Goal: Task Accomplishment & Management: Complete application form

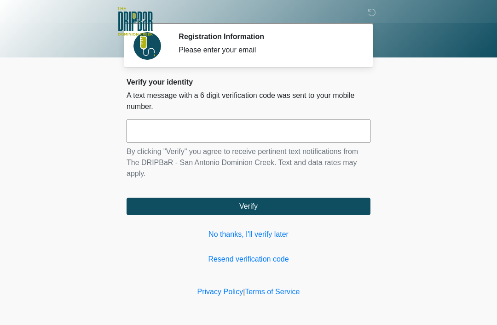
click at [274, 133] on input "text" at bounding box center [249, 131] width 244 height 23
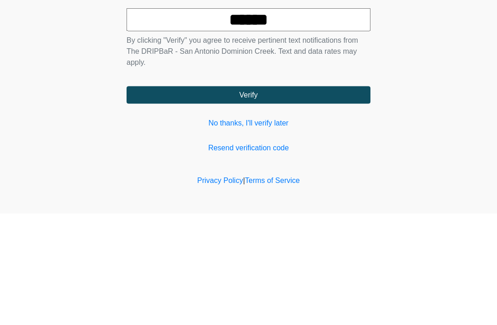
type input "******"
click at [333, 198] on button "Verify" at bounding box center [249, 206] width 244 height 17
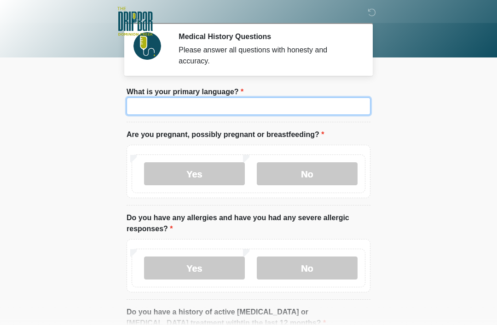
click at [315, 111] on input "What is your primary language?" at bounding box center [249, 106] width 244 height 17
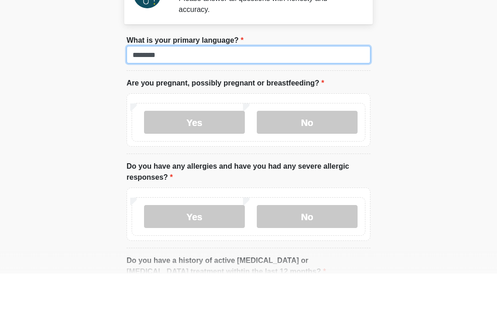
type input "*******"
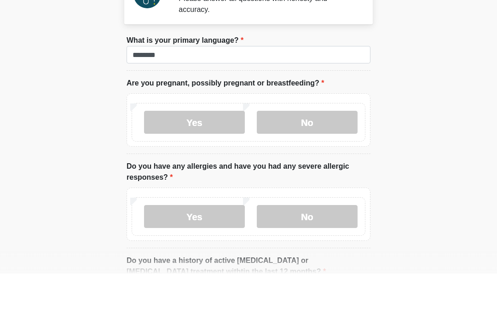
click at [332, 163] on label "No" at bounding box center [307, 174] width 101 height 23
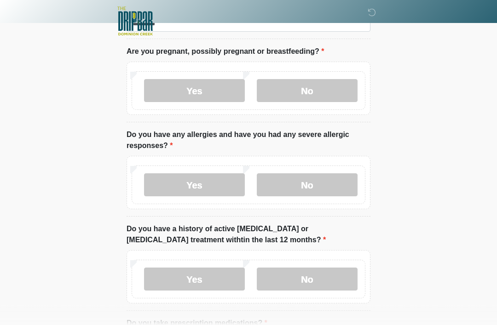
scroll to position [83, 0]
click at [337, 185] on label "No" at bounding box center [307, 185] width 101 height 23
click at [344, 284] on label "No" at bounding box center [307, 279] width 101 height 23
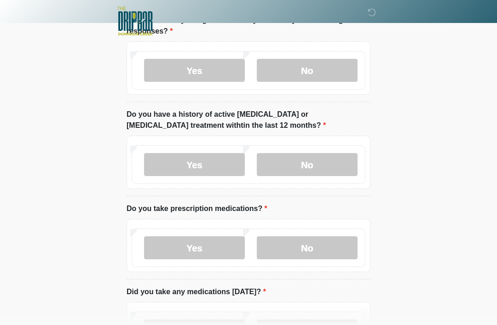
click at [337, 255] on label "No" at bounding box center [307, 248] width 101 height 23
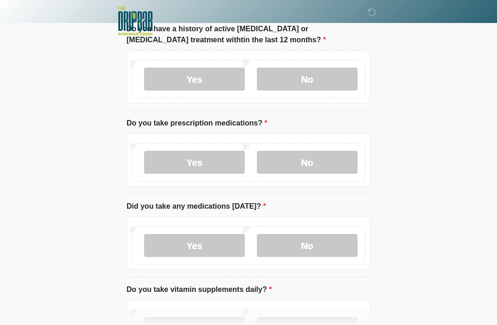
click at [342, 248] on label "No" at bounding box center [307, 246] width 101 height 23
click at [348, 325] on label "No" at bounding box center [307, 329] width 101 height 23
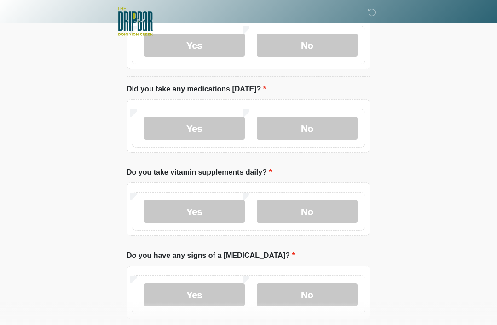
click at [329, 294] on label "No" at bounding box center [307, 295] width 101 height 23
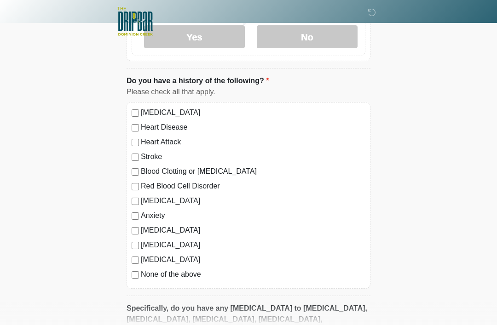
scroll to position [684, 0]
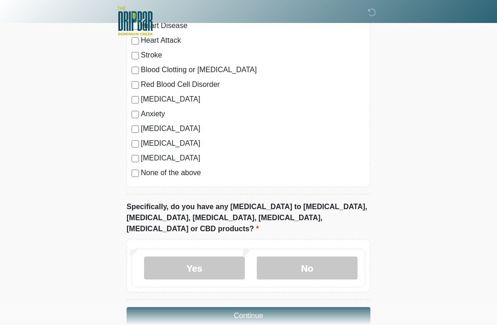
scroll to position [767, 0]
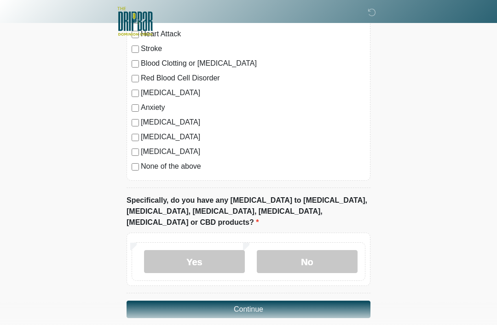
click at [337, 301] on button "Continue" at bounding box center [249, 309] width 244 height 17
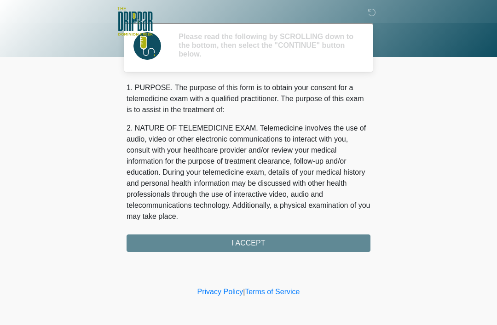
scroll to position [0, 0]
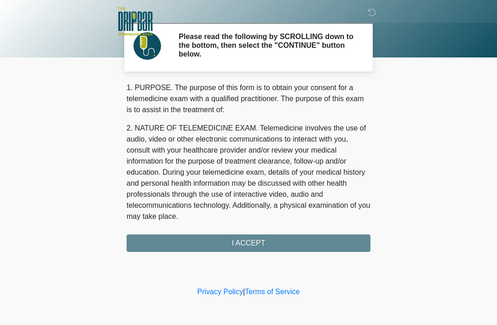
click at [316, 242] on div "1. PURPOSE. The purpose of this form is to obtain your consent for a telemedici…" at bounding box center [249, 167] width 244 height 170
click at [313, 240] on div "1. PURPOSE. The purpose of this form is to obtain your consent for a telemedici…" at bounding box center [249, 167] width 244 height 170
click at [273, 242] on div "1. PURPOSE. The purpose of this form is to obtain your consent for a telemedici…" at bounding box center [249, 167] width 244 height 170
click at [279, 245] on div "1. PURPOSE. The purpose of this form is to obtain your consent for a telemedici…" at bounding box center [249, 167] width 244 height 170
click at [260, 242] on div "1. PURPOSE. The purpose of this form is to obtain your consent for a telemedici…" at bounding box center [249, 167] width 244 height 170
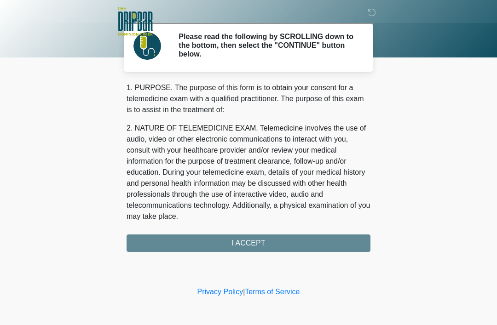
click at [261, 241] on div "1. PURPOSE. The purpose of this form is to obtain your consent for a telemedici…" at bounding box center [249, 167] width 244 height 170
click at [266, 242] on div "1. PURPOSE. The purpose of this form is to obtain your consent for a telemedici…" at bounding box center [249, 167] width 244 height 170
click at [273, 242] on div "1. PURPOSE. The purpose of this form is to obtain your consent for a telemedici…" at bounding box center [249, 167] width 244 height 170
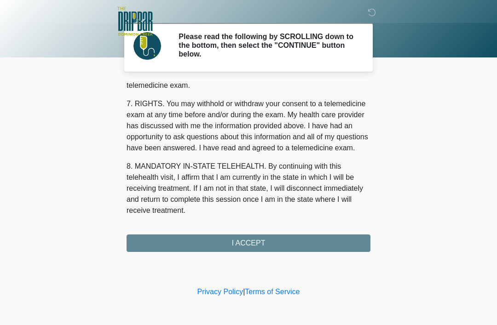
click at [267, 243] on div "1. PURPOSE. The purpose of this form is to obtain your consent for a telemedici…" at bounding box center [249, 167] width 244 height 170
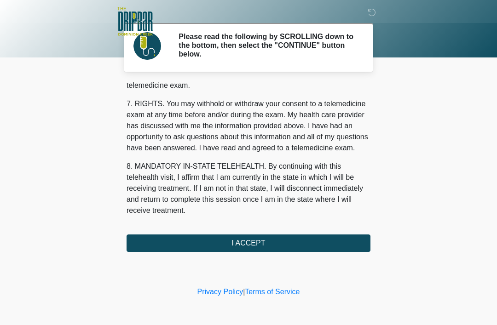
click at [287, 243] on button "I ACCEPT" at bounding box center [249, 243] width 244 height 17
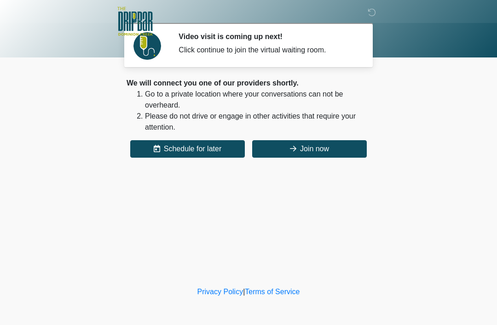
click at [328, 155] on button "Join now" at bounding box center [309, 148] width 115 height 17
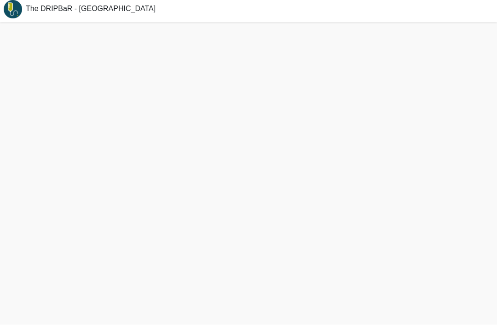
scroll to position [32, 0]
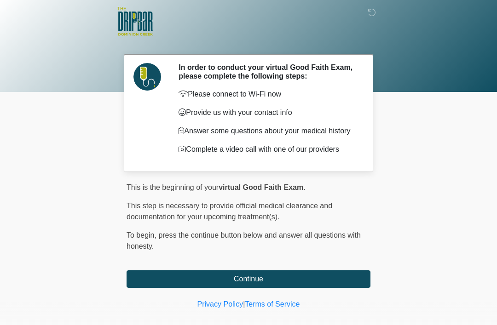
click at [351, 280] on button "Continue" at bounding box center [249, 279] width 244 height 17
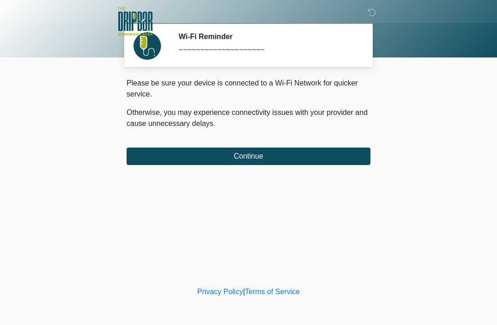
click at [287, 152] on button "Continue" at bounding box center [249, 156] width 244 height 17
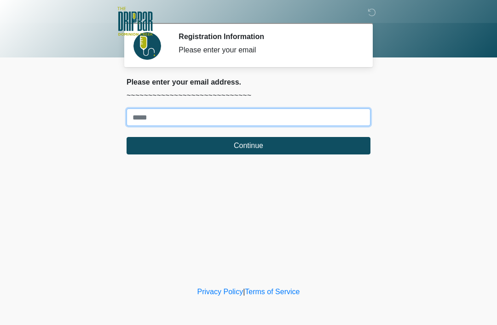
click at [308, 114] on input "Where should we email your treatment plan?" at bounding box center [249, 117] width 244 height 17
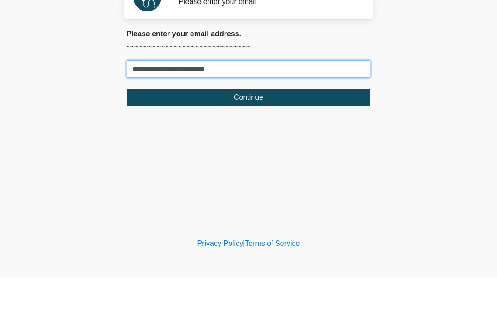
type input "**********"
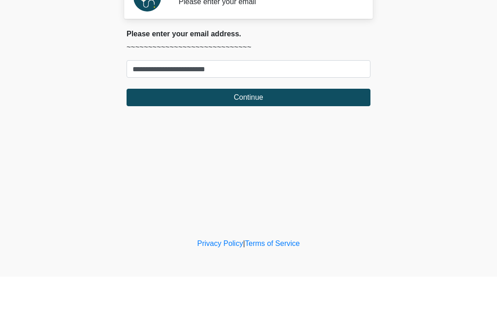
click at [261, 137] on button "Continue" at bounding box center [249, 145] width 244 height 17
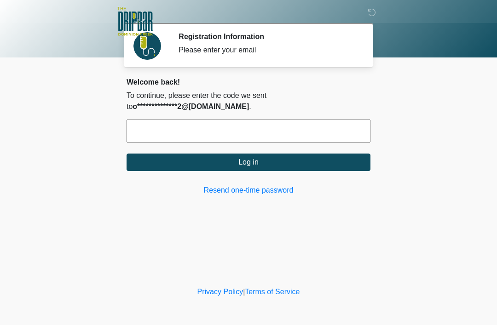
click at [211, 126] on input "text" at bounding box center [249, 131] width 244 height 23
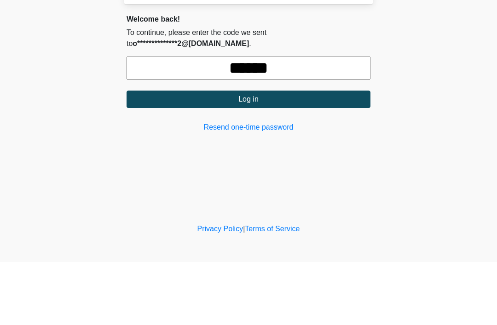
type input "******"
click at [267, 154] on button "Log in" at bounding box center [249, 162] width 244 height 17
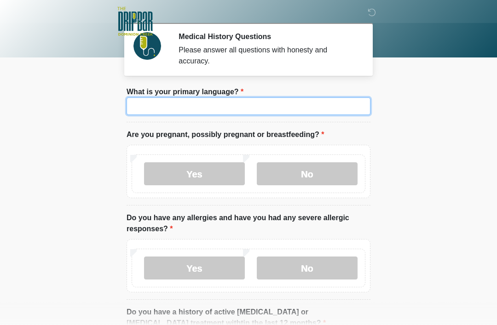
click at [248, 111] on input "What is your primary language?" at bounding box center [249, 106] width 244 height 17
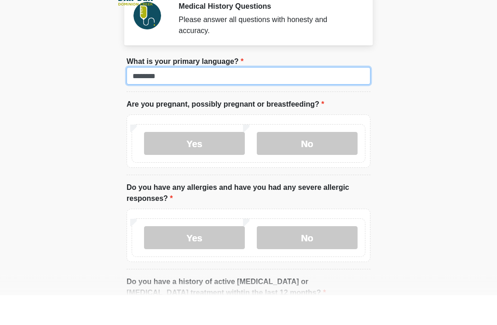
type input "*******"
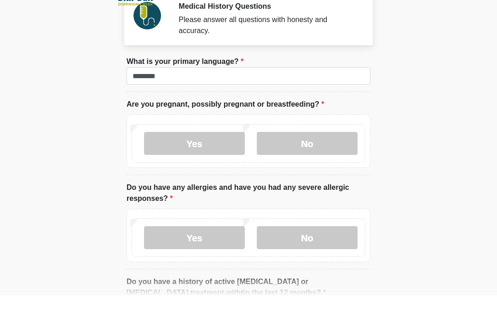
click at [324, 163] on label "No" at bounding box center [307, 174] width 101 height 23
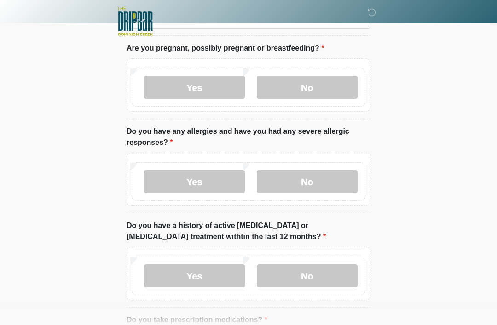
scroll to position [86, 0]
click at [301, 185] on label "No" at bounding box center [307, 182] width 101 height 23
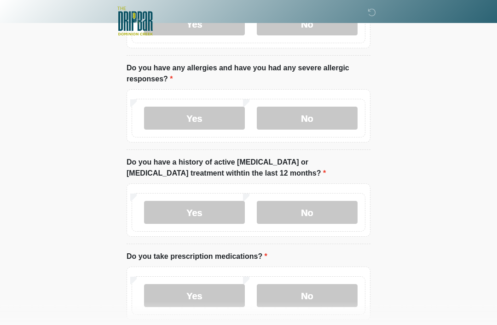
scroll to position [156, 0]
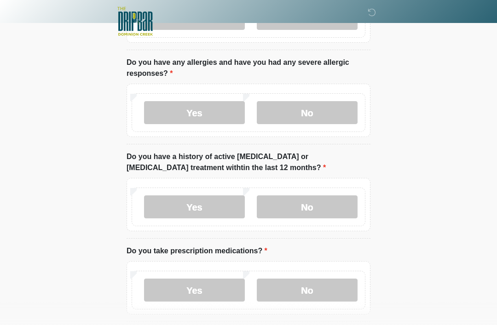
click at [212, 209] on label "Yes" at bounding box center [194, 207] width 101 height 23
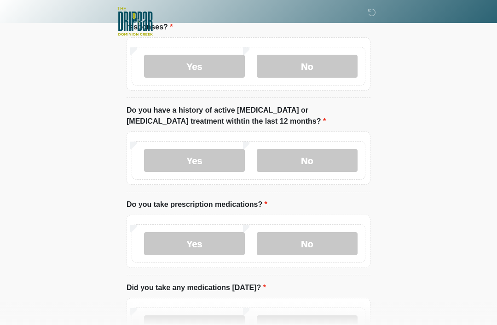
scroll to position [206, 0]
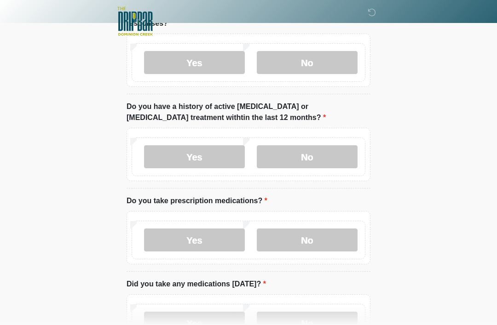
click at [212, 237] on label "Yes" at bounding box center [194, 240] width 101 height 23
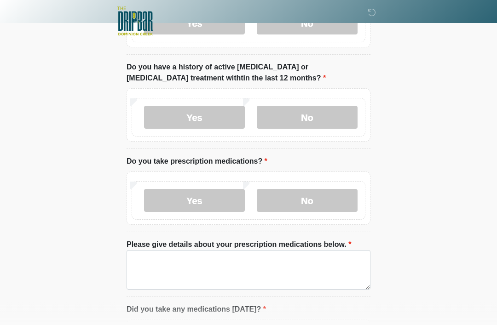
scroll to position [246, 0]
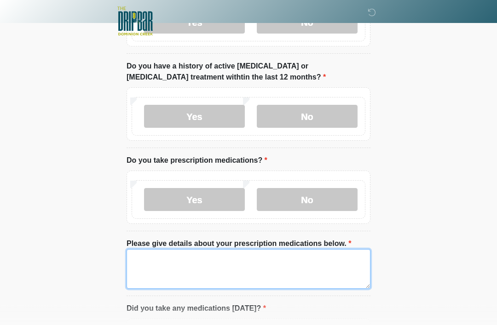
click at [205, 274] on textarea "Please give details about your prescription medications below." at bounding box center [249, 270] width 244 height 40
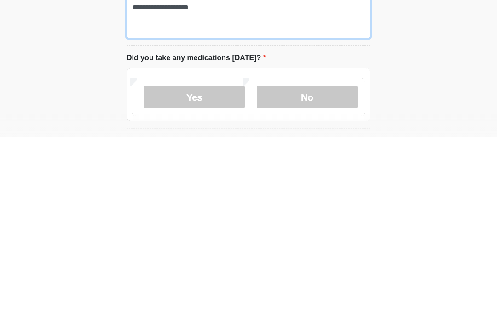
scroll to position [311, 0]
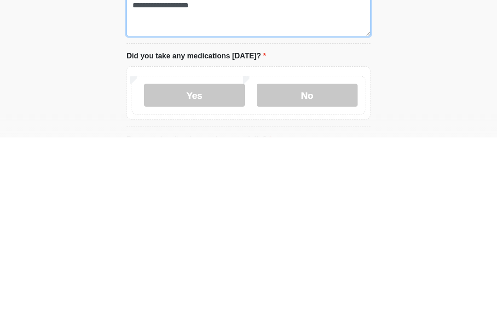
type textarea "**********"
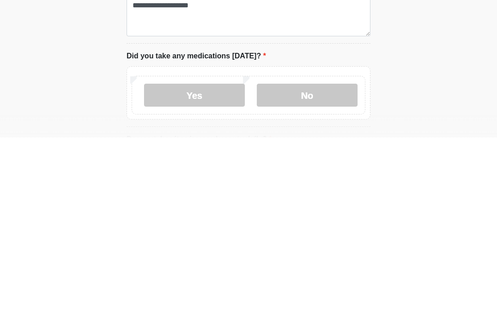
click at [315, 272] on label "No" at bounding box center [307, 283] width 101 height 23
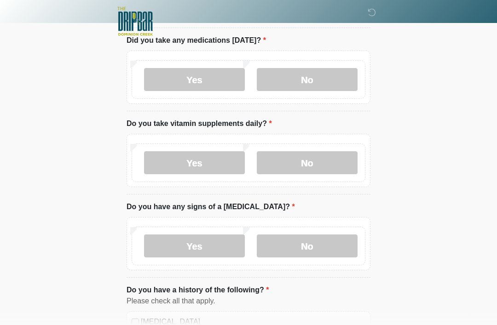
scroll to position [527, 0]
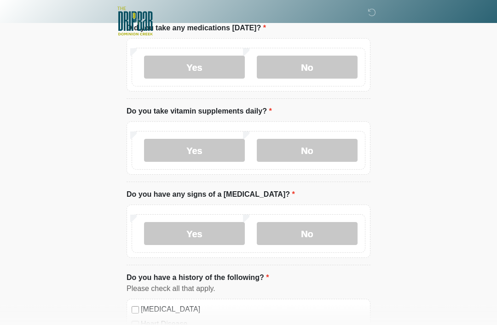
click at [320, 152] on label "No" at bounding box center [307, 150] width 101 height 23
click at [330, 227] on label "No" at bounding box center [307, 233] width 101 height 23
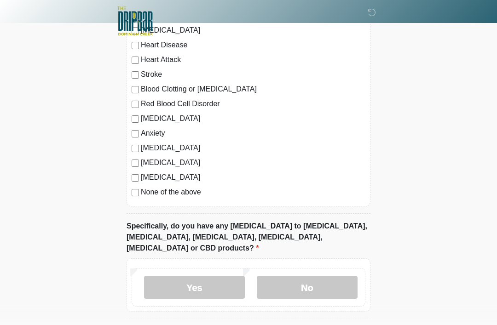
scroll to position [808, 0]
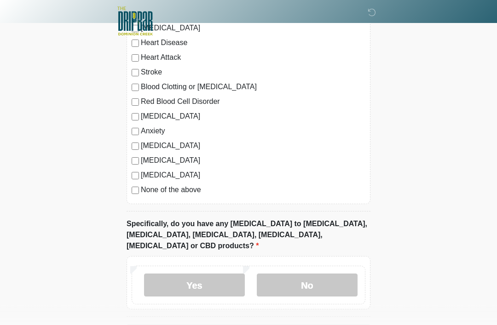
click at [325, 274] on label "No" at bounding box center [307, 285] width 101 height 23
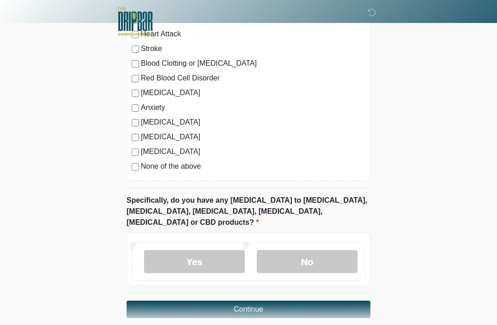
click at [264, 301] on button "Continue" at bounding box center [249, 309] width 244 height 17
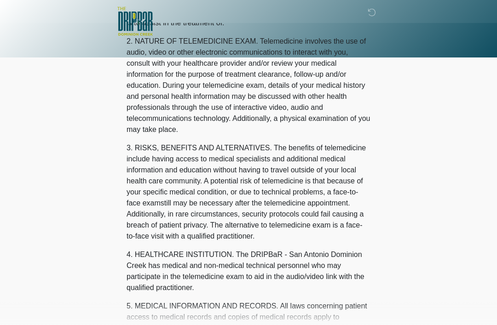
scroll to position [0, 0]
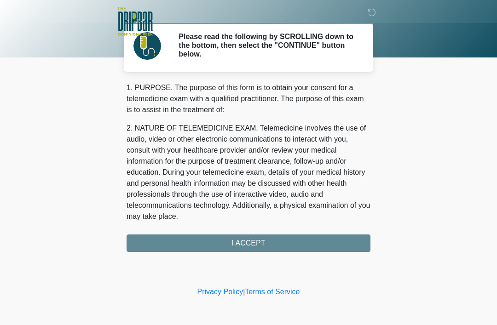
click at [269, 242] on div "1. PURPOSE. The purpose of this form is to obtain your consent for a telemedici…" at bounding box center [249, 167] width 244 height 170
click at [252, 242] on div "1. PURPOSE. The purpose of this form is to obtain your consent for a telemedici…" at bounding box center [249, 167] width 244 height 170
click at [244, 239] on div "1. PURPOSE. The purpose of this form is to obtain your consent for a telemedici…" at bounding box center [249, 167] width 244 height 170
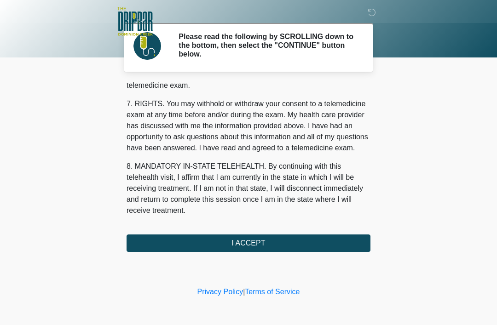
click at [248, 243] on button "I ACCEPT" at bounding box center [249, 243] width 244 height 17
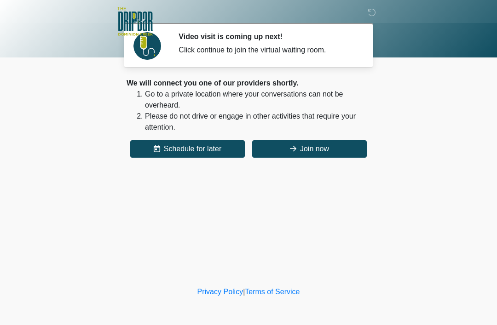
click at [311, 143] on button "Join now" at bounding box center [309, 148] width 115 height 17
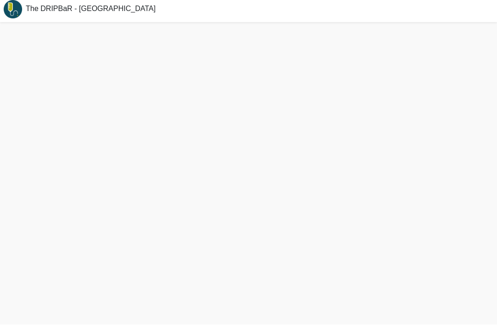
scroll to position [32, 0]
